Goal: Navigation & Orientation: Find specific page/section

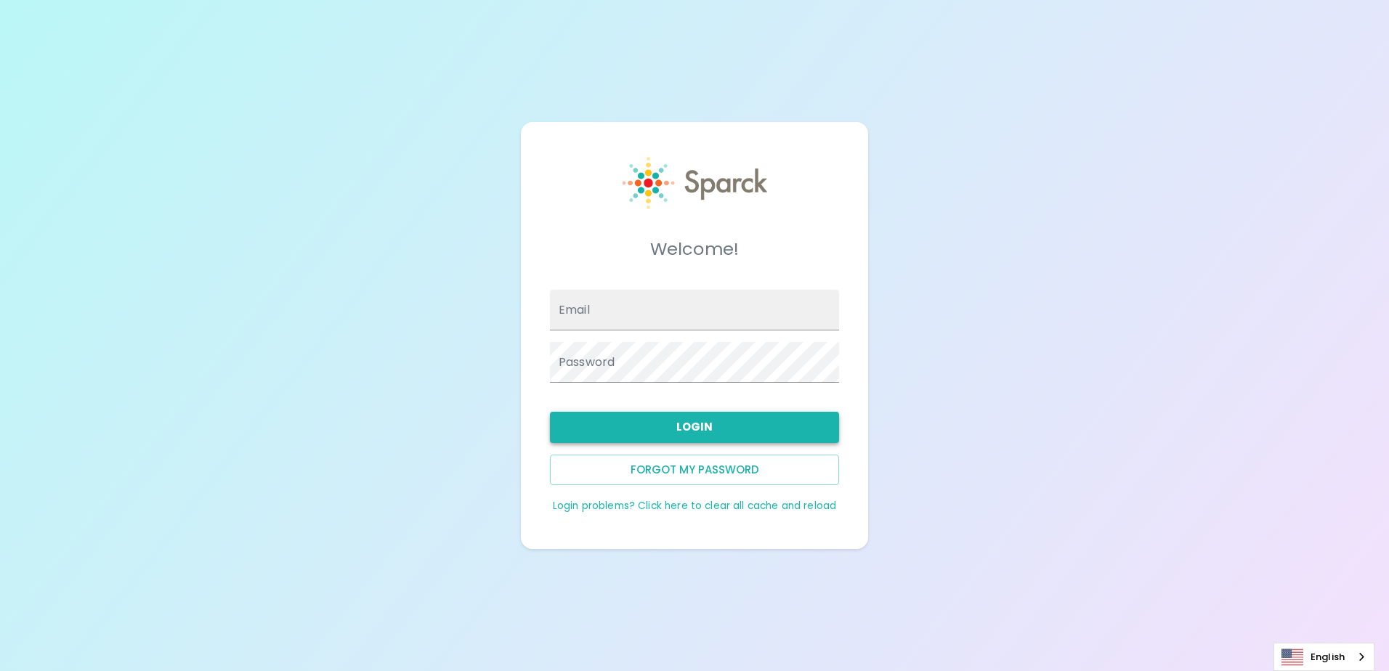
type input "[EMAIL_ADDRESS][DOMAIN_NAME]"
click at [712, 426] on button "Login" at bounding box center [694, 427] width 289 height 31
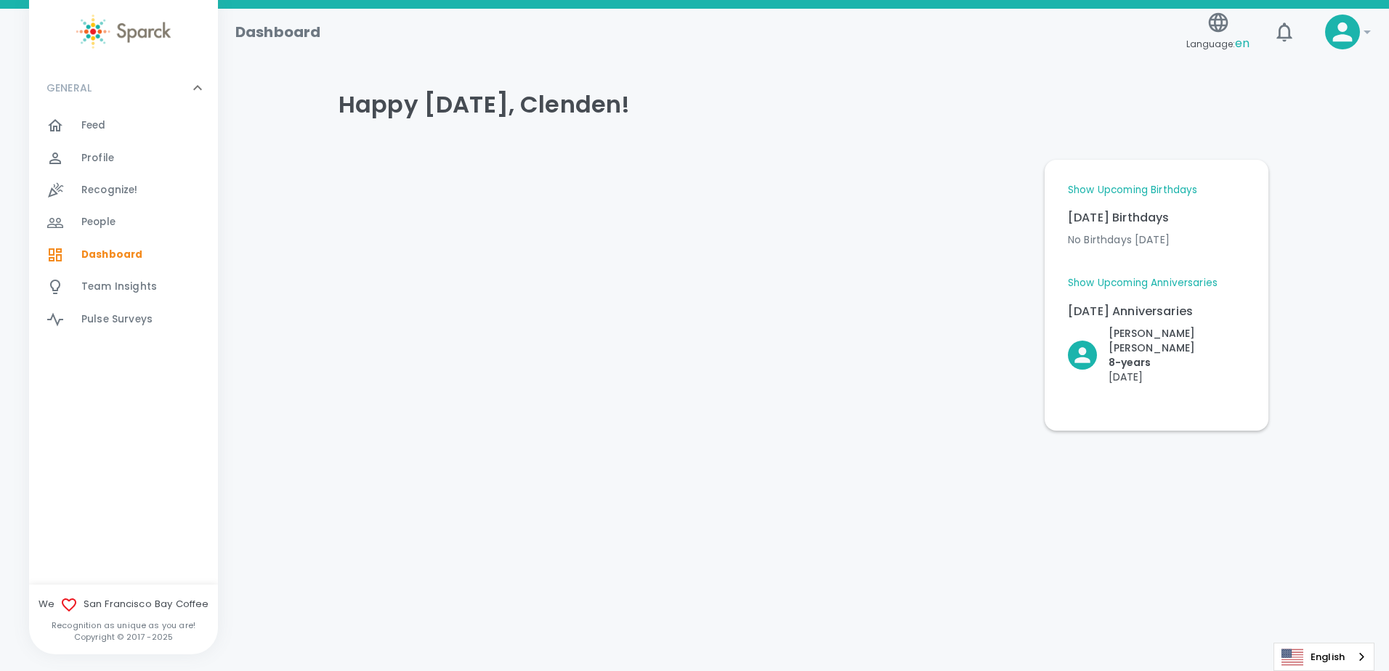
click at [1178, 187] on link "Show Upcoming Birthdays" at bounding box center [1132, 190] width 129 height 15
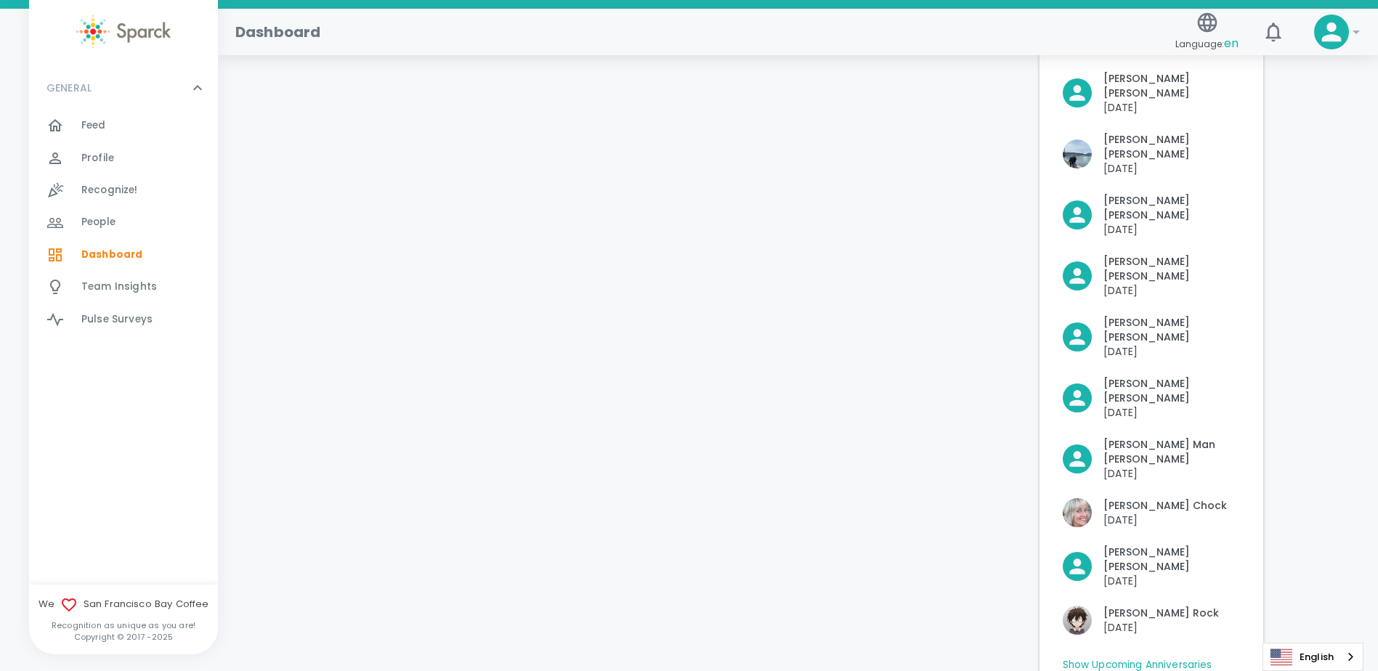
scroll to position [396, 0]
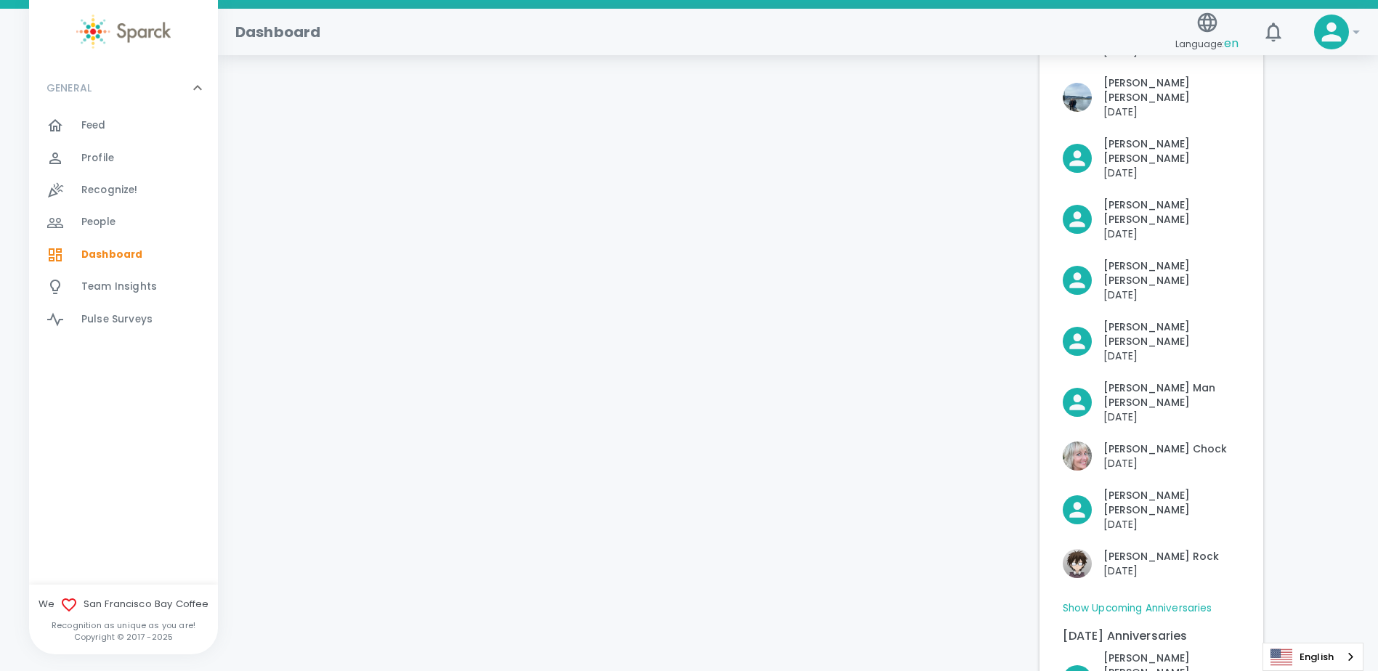
click at [1188, 601] on link "Show Upcoming Anniversaries" at bounding box center [1138, 608] width 150 height 15
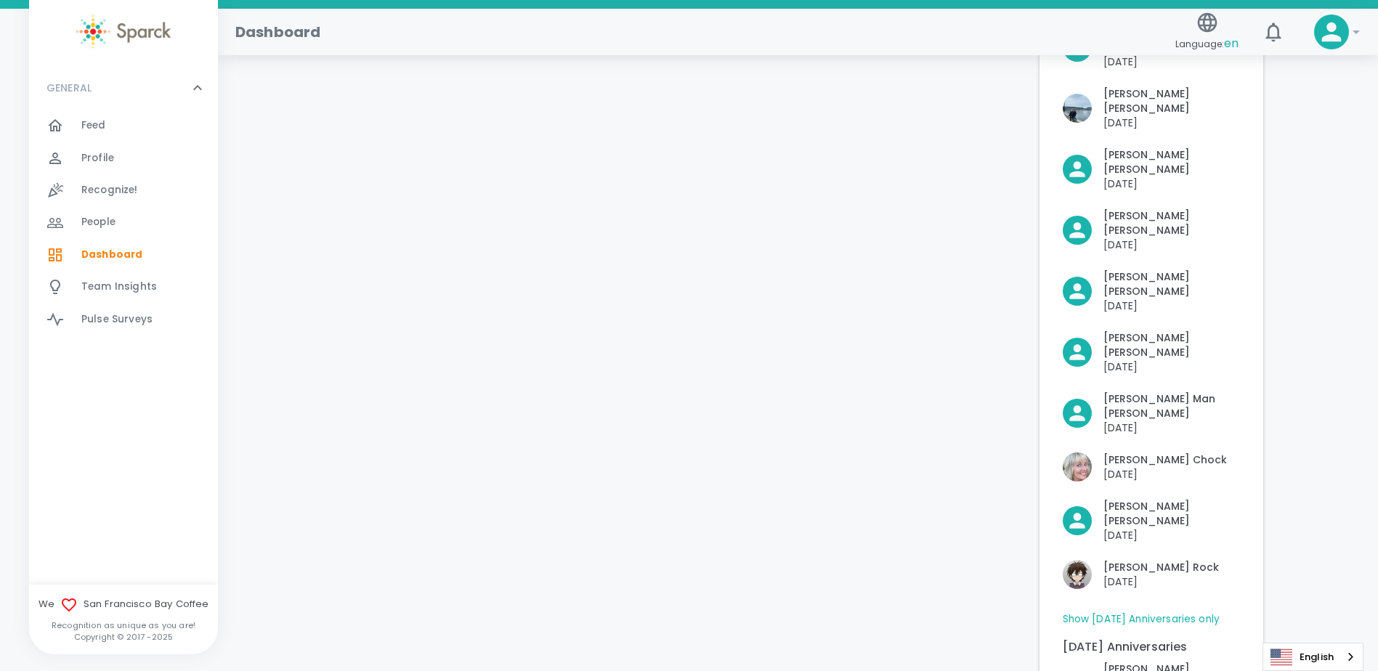
scroll to position [94, 0]
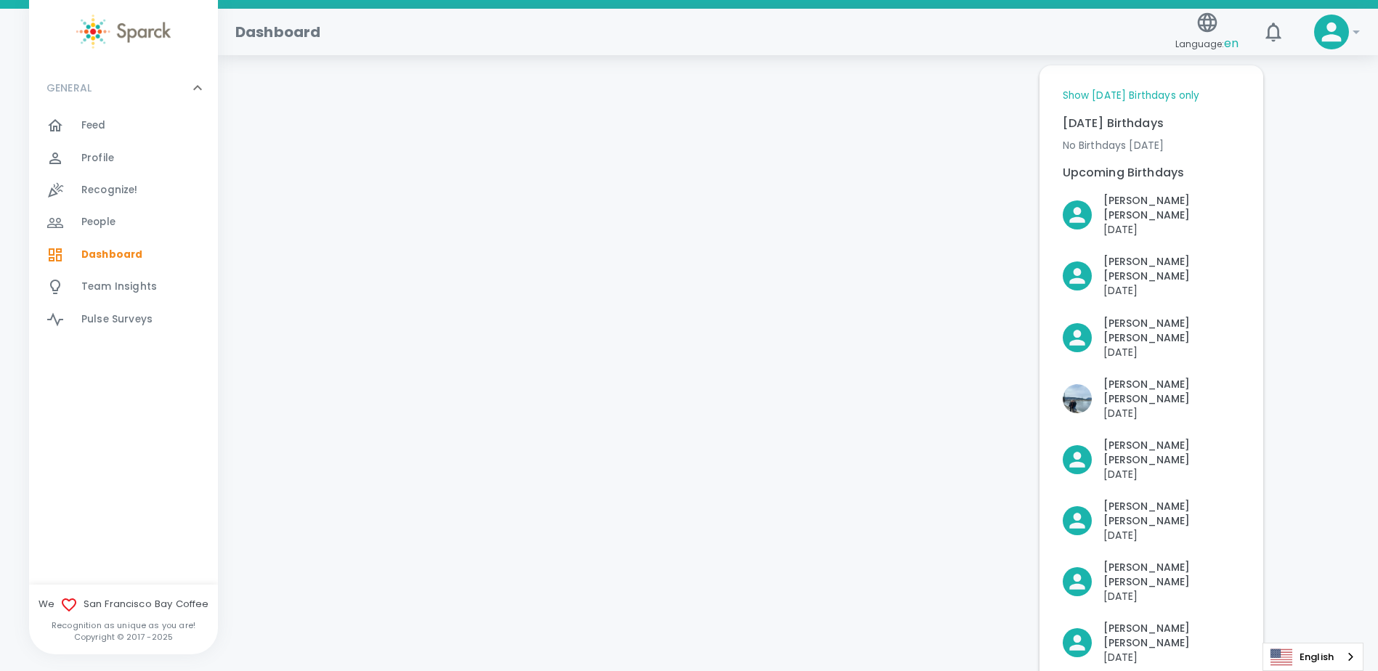
click at [97, 126] on span "Feed" at bounding box center [93, 125] width 25 height 15
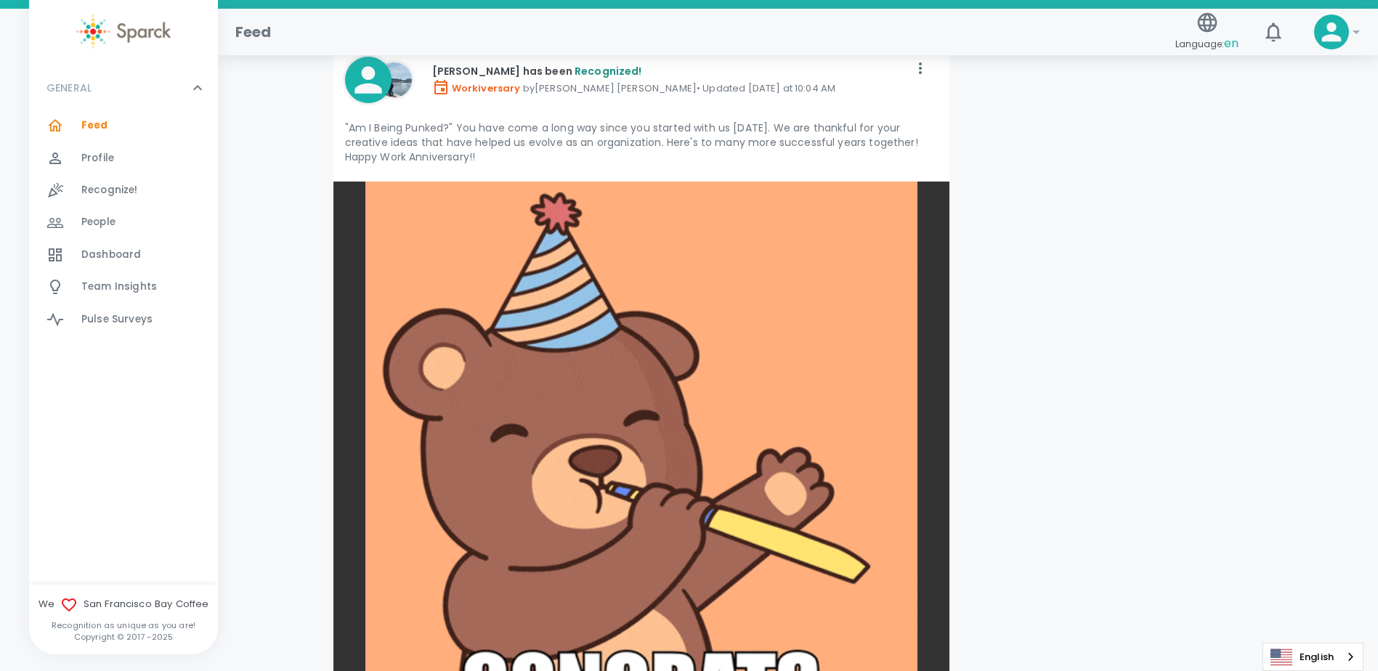
scroll to position [4721, 0]
